Goal: Check status

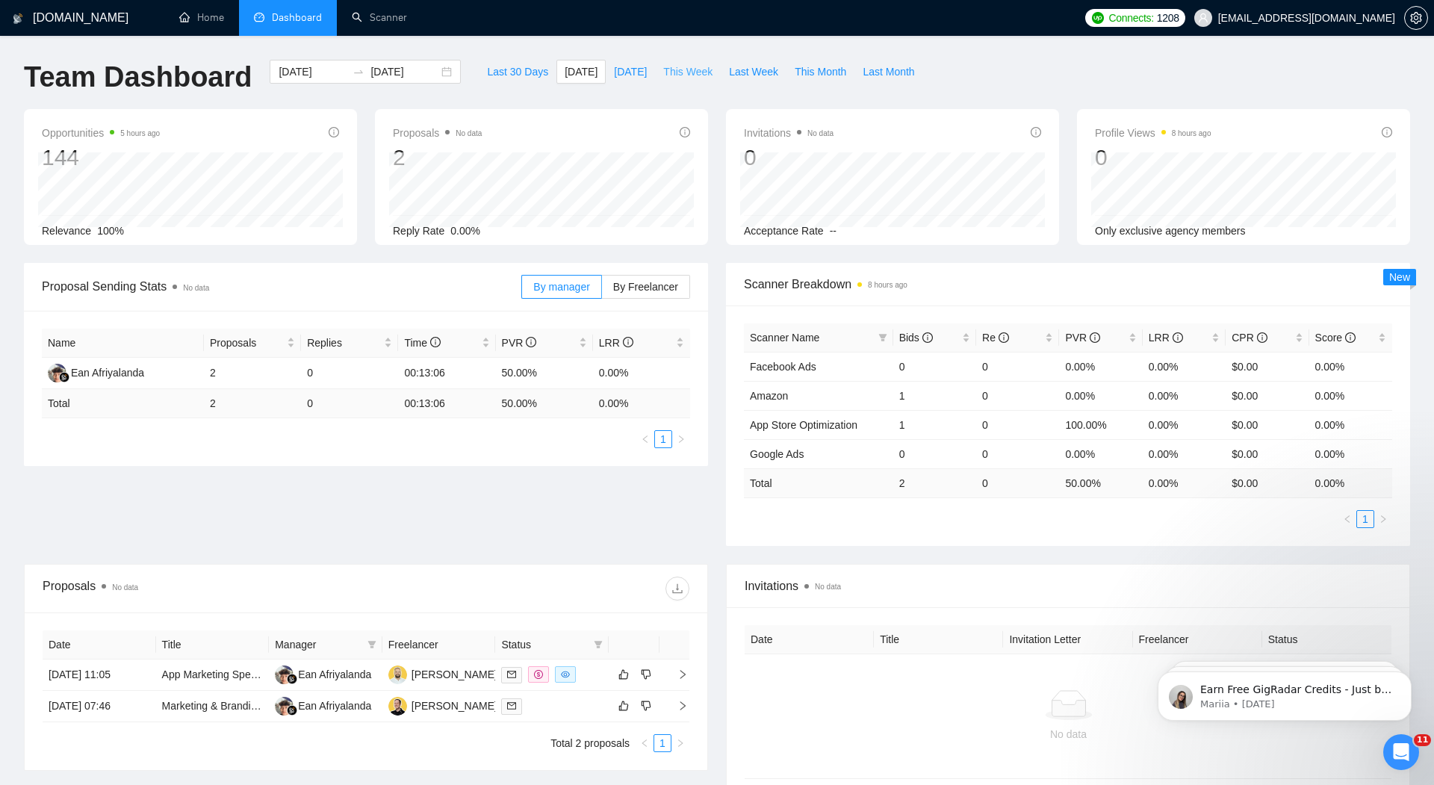
click at [687, 75] on span "This Week" at bounding box center [687, 71] width 49 height 16
type input "[DATE]"
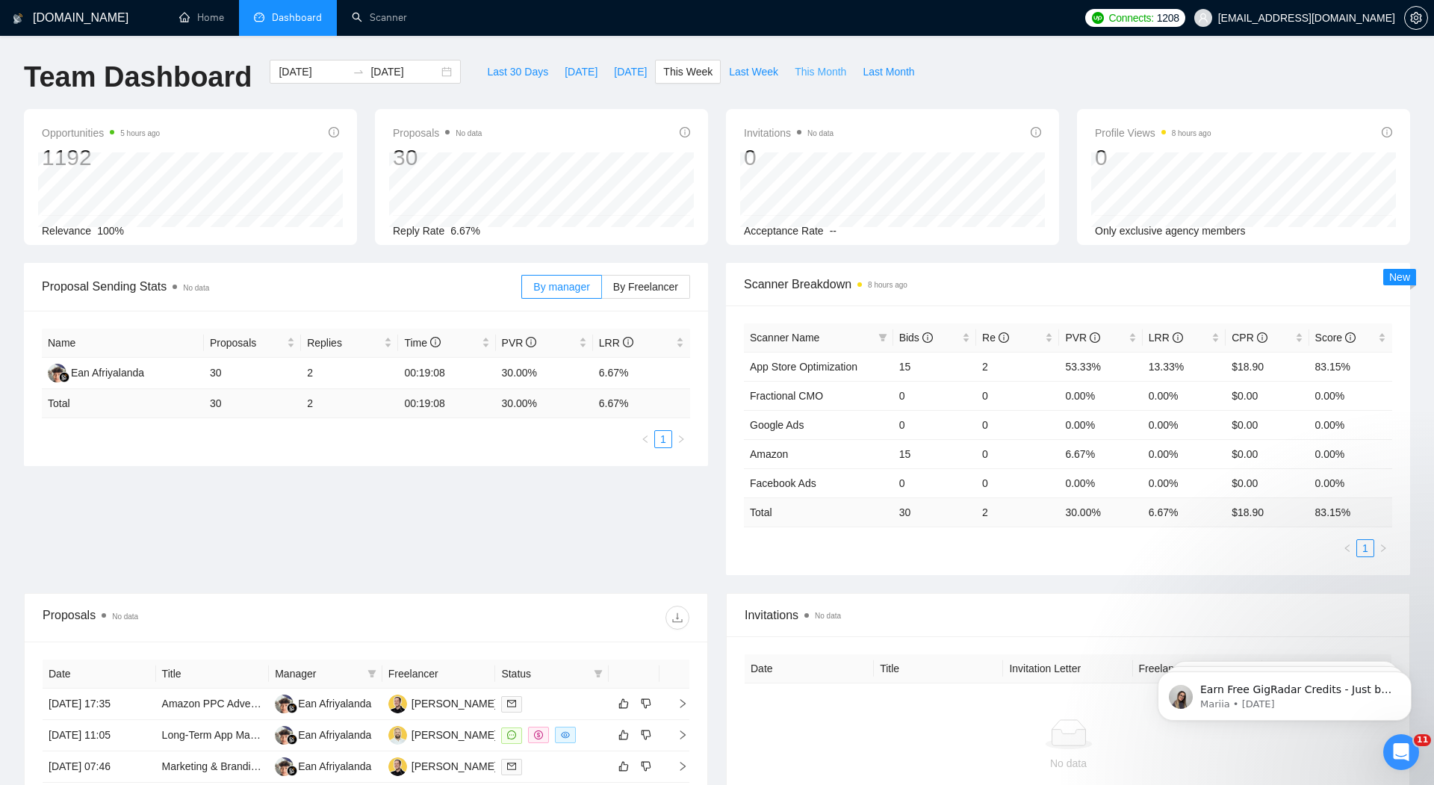
click at [816, 68] on span "This Month" at bounding box center [821, 71] width 52 height 16
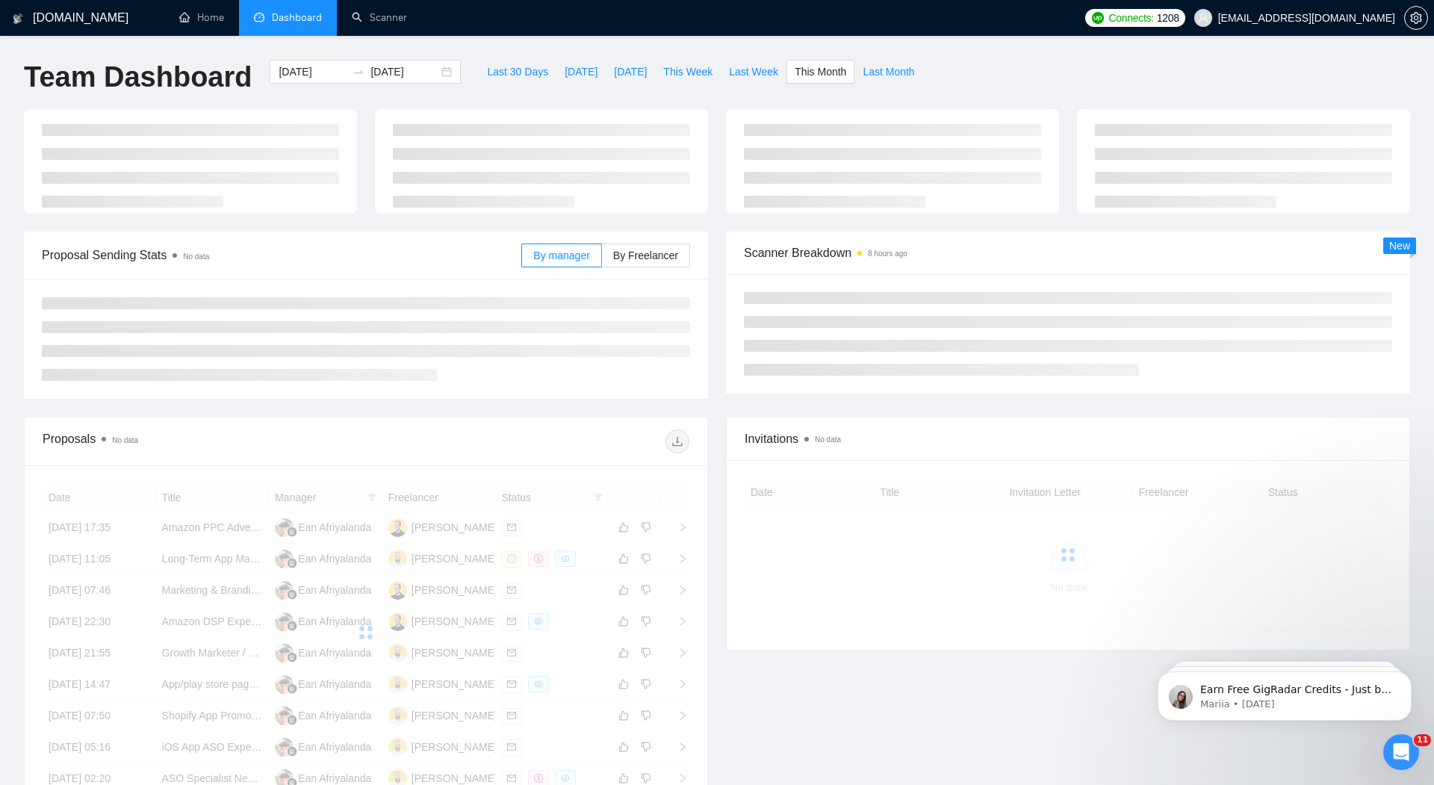
type input "[DATE]"
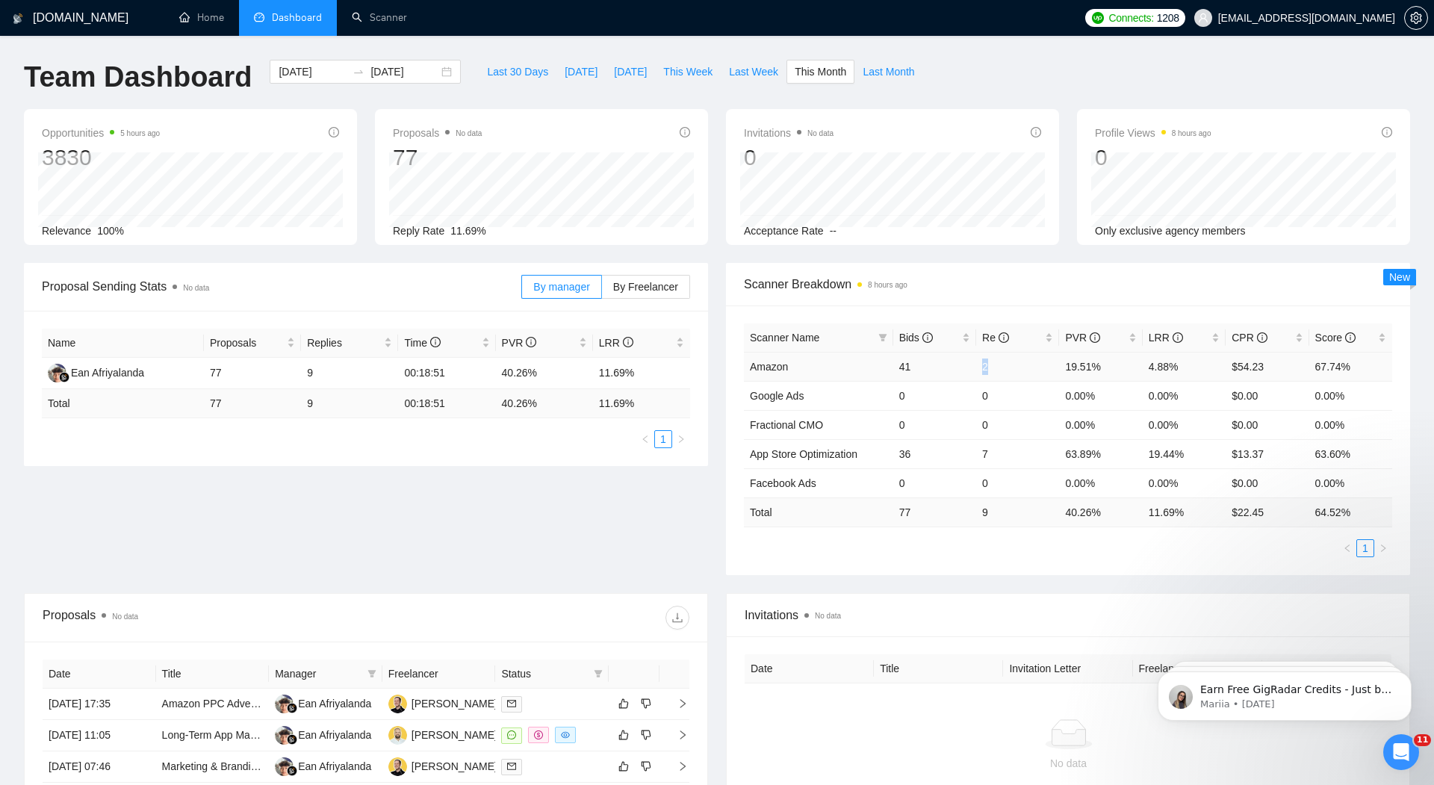
drag, startPoint x: 988, startPoint y: 366, endPoint x: 973, endPoint y: 366, distance: 14.9
click at [973, 366] on tr "Amazon 41 2 19.51% 4.88% $54.23 67.74%" at bounding box center [1068, 366] width 648 height 29
drag, startPoint x: 989, startPoint y: 450, endPoint x: 977, endPoint y: 450, distance: 12.0
click at [977, 450] on td "7" at bounding box center [1017, 453] width 83 height 29
click at [952, 551] on ul "1" at bounding box center [1068, 548] width 648 height 18
